Goal: Transaction & Acquisition: Purchase product/service

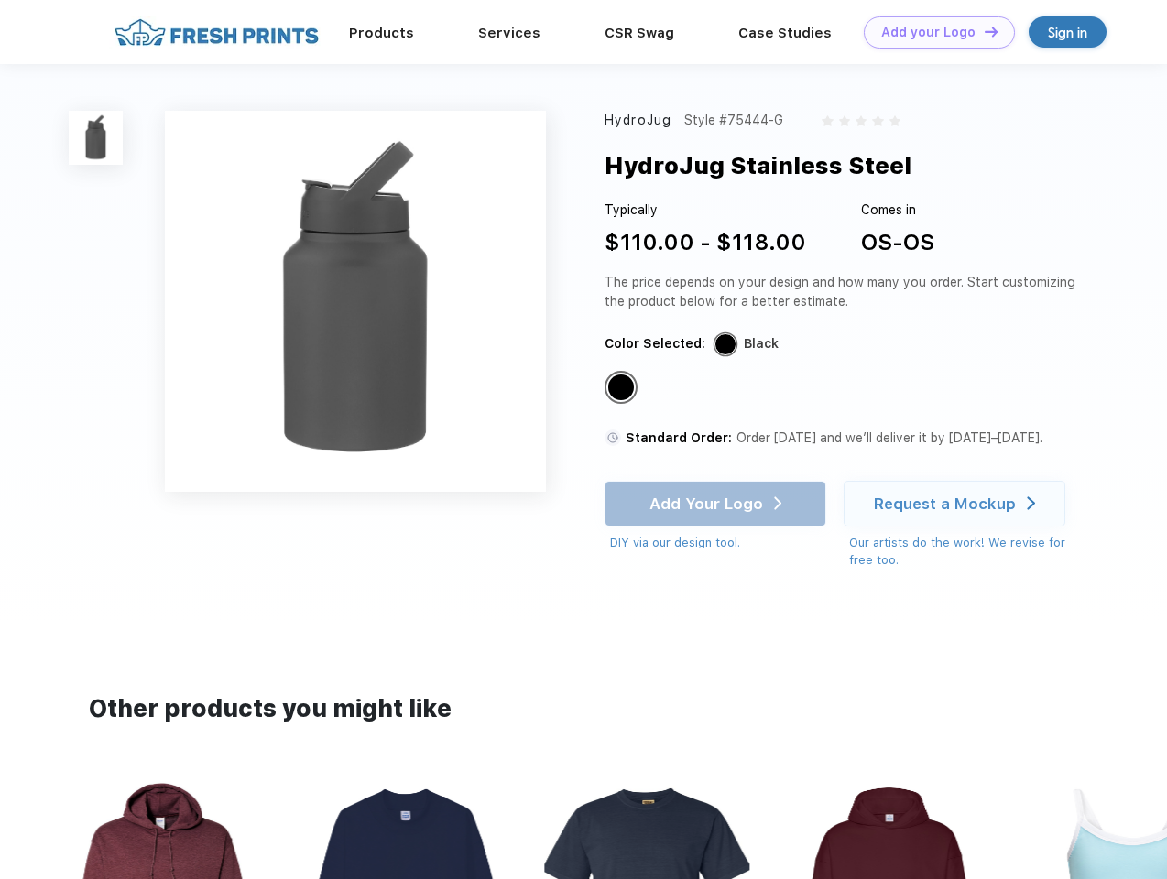
click at [933, 32] on link "Add your Logo Design Tool" at bounding box center [939, 32] width 151 height 32
click at [0, 0] on div "Design Tool" at bounding box center [0, 0] width 0 height 0
click at [983, 31] on link "Add your Logo Design Tool" at bounding box center [939, 32] width 151 height 32
click at [96, 137] on img at bounding box center [96, 138] width 54 height 54
click at [623, 388] on div "Standard Color" at bounding box center [621, 388] width 26 height 26
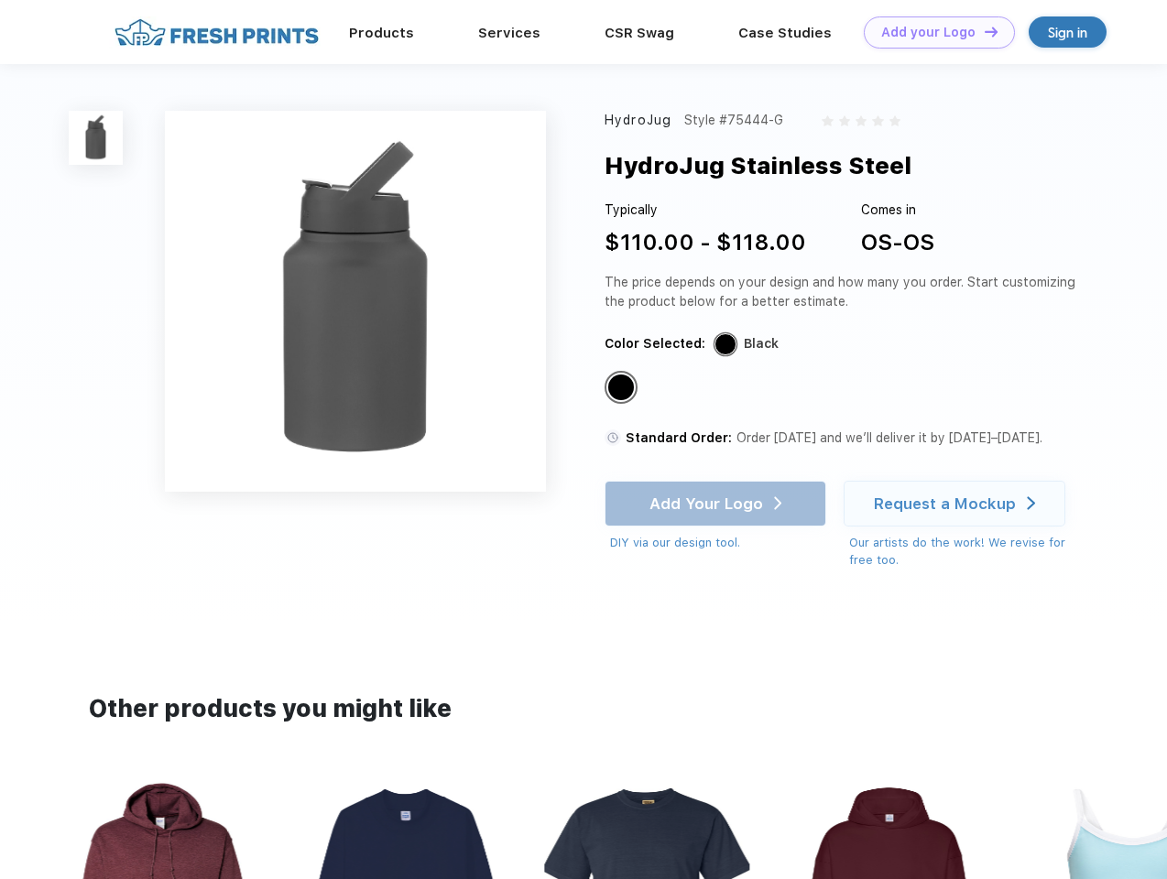
click at [717, 504] on div "Add Your Logo DIY via our design tool. Ah shoot! This product isn't up in our d…" at bounding box center [716, 516] width 222 height 71
click at [957, 504] on div "Request a Mockup" at bounding box center [945, 504] width 142 height 18
